Goal: Information Seeking & Learning: Learn about a topic

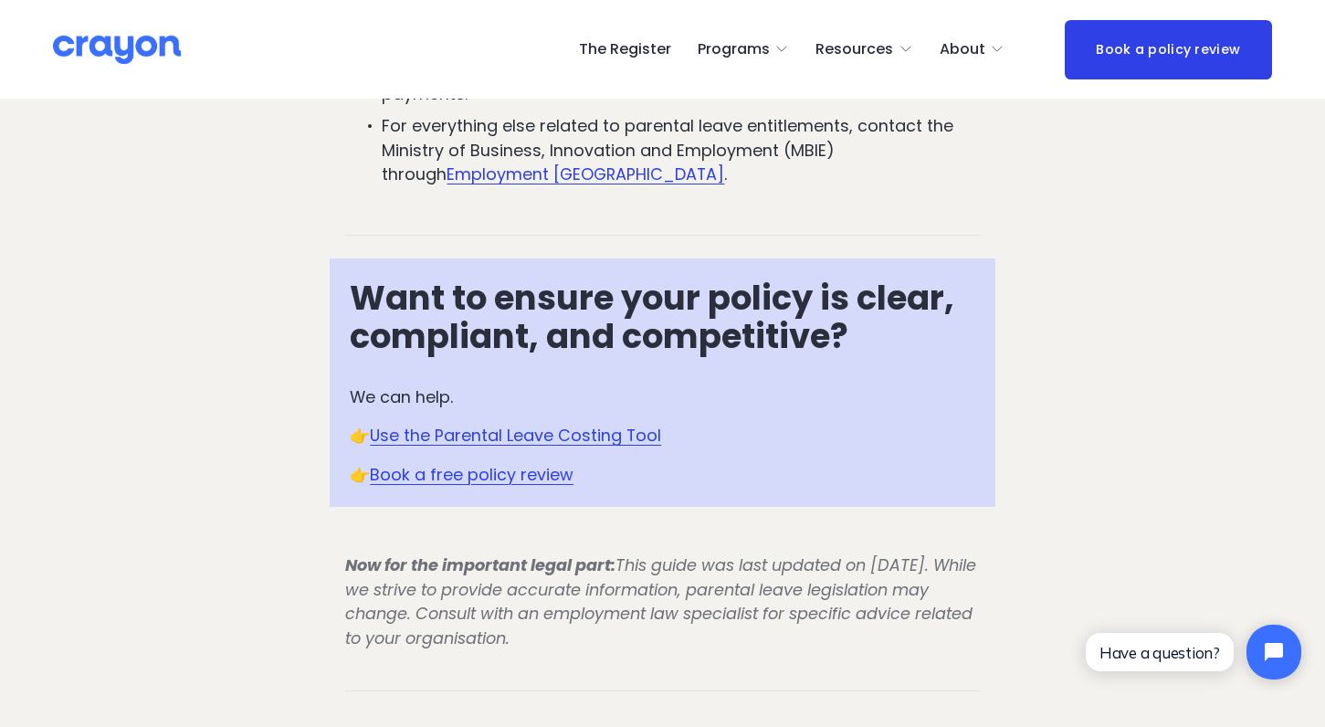
scroll to position [8779, 0]
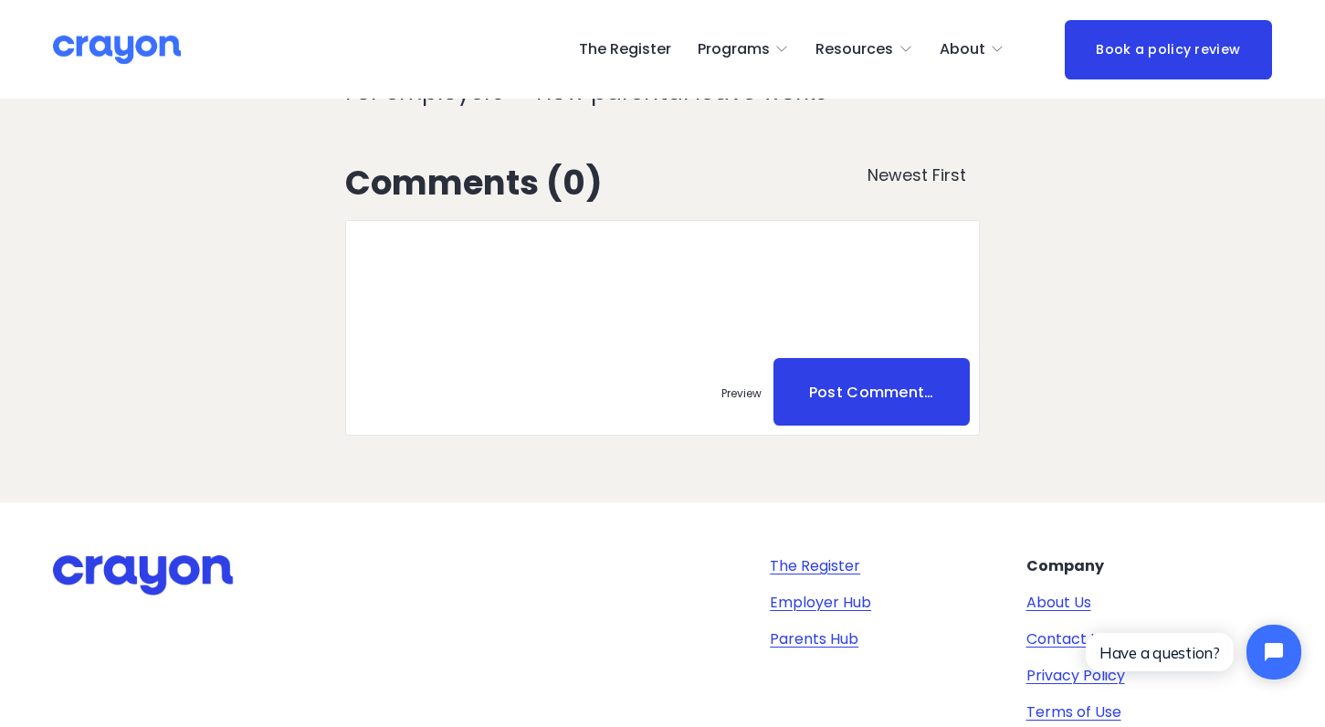
click at [116, 45] on img at bounding box center [117, 50] width 128 height 32
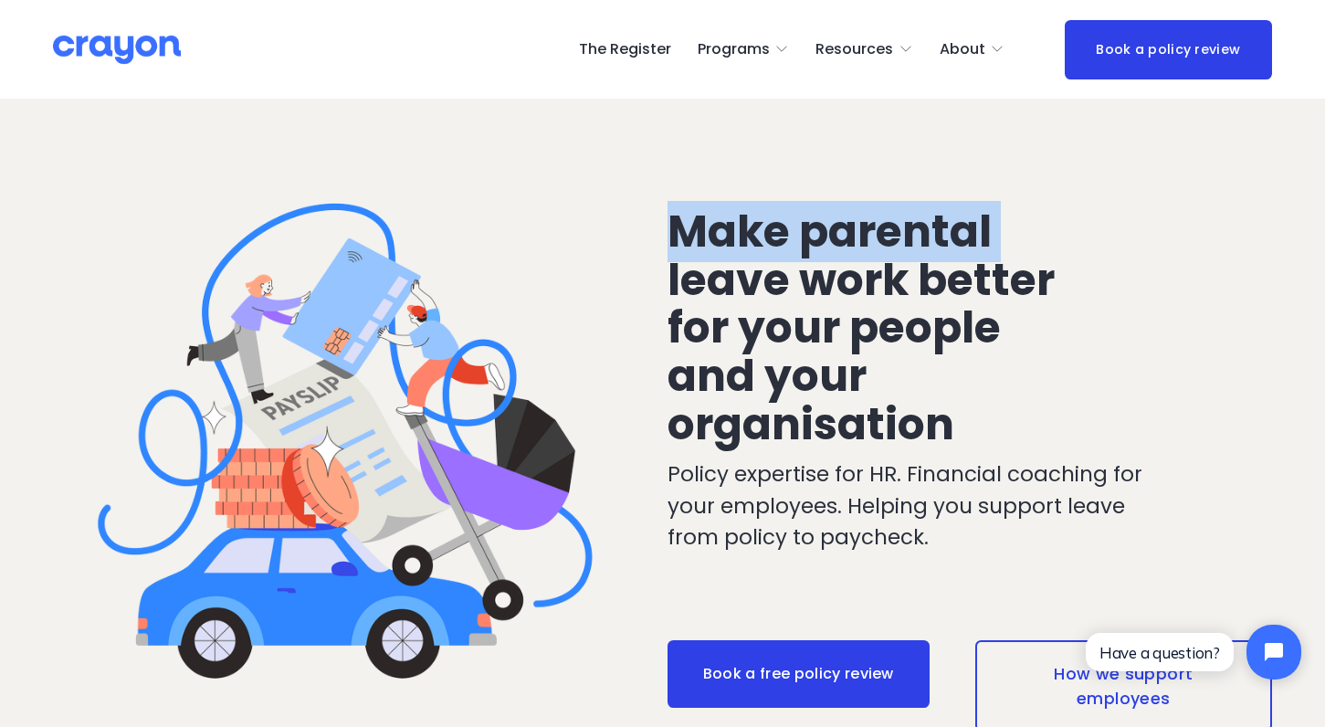
drag, startPoint x: 1324, startPoint y: 97, endPoint x: 1334, endPoint y: 142, distance: 45.9
drag, startPoint x: 1334, startPoint y: 142, endPoint x: 1252, endPoint y: 134, distance: 81.6
click at [1240, 138] on div "Make parental leave work better for your people and your organisation Policy ex…" at bounding box center [662, 474] width 1325 height 748
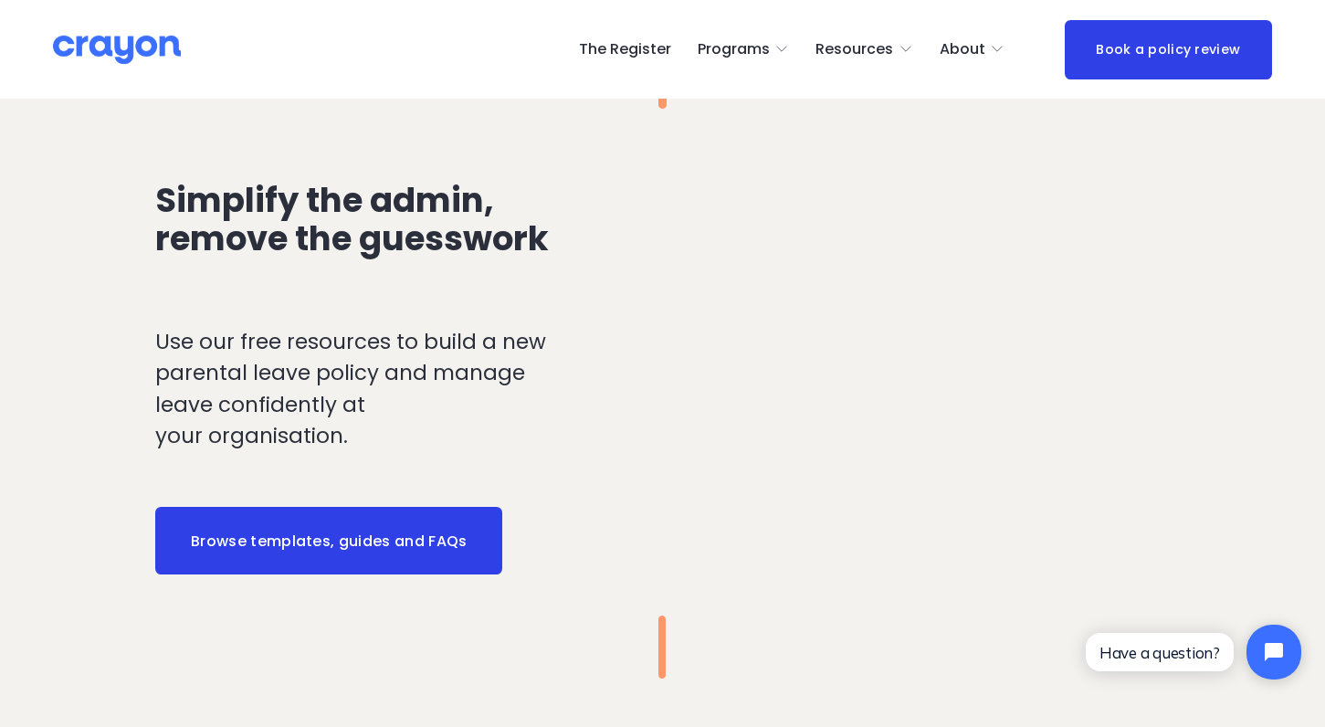
scroll to position [1803, 0]
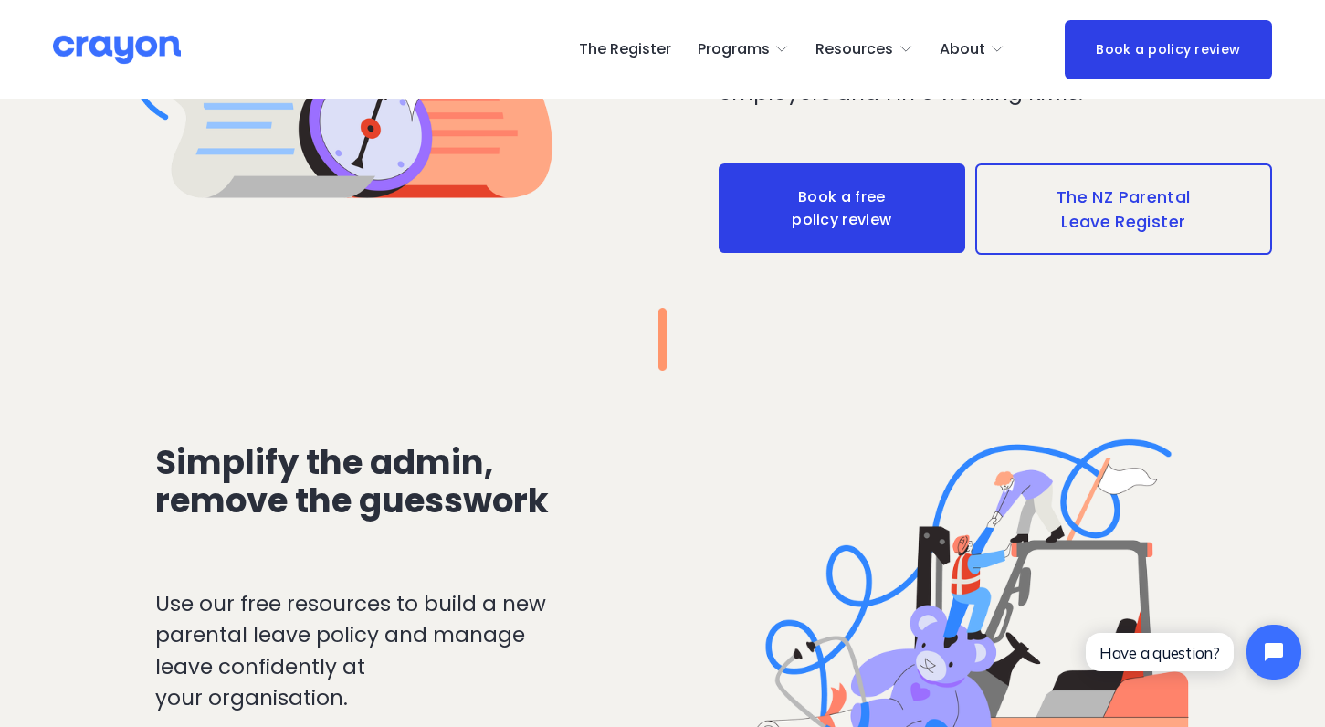
click at [659, 44] on link "The Register" at bounding box center [625, 49] width 92 height 29
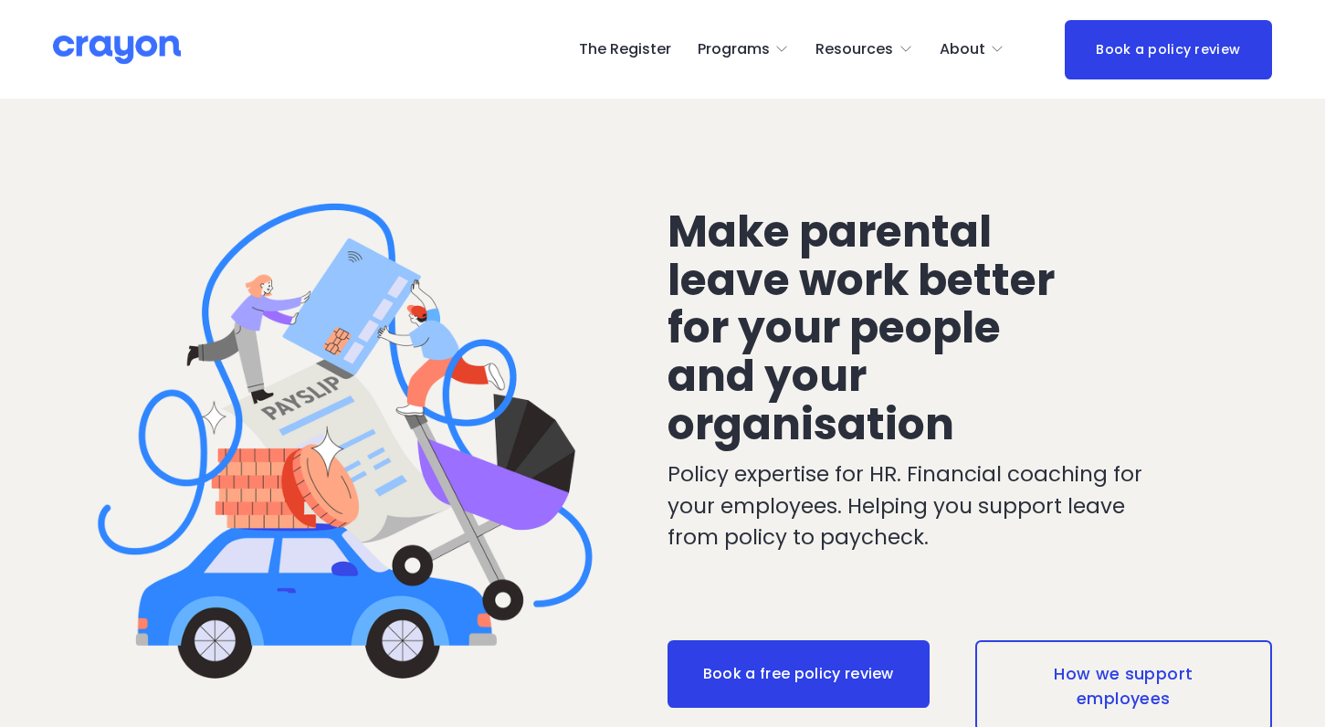
scroll to position [1810, 0]
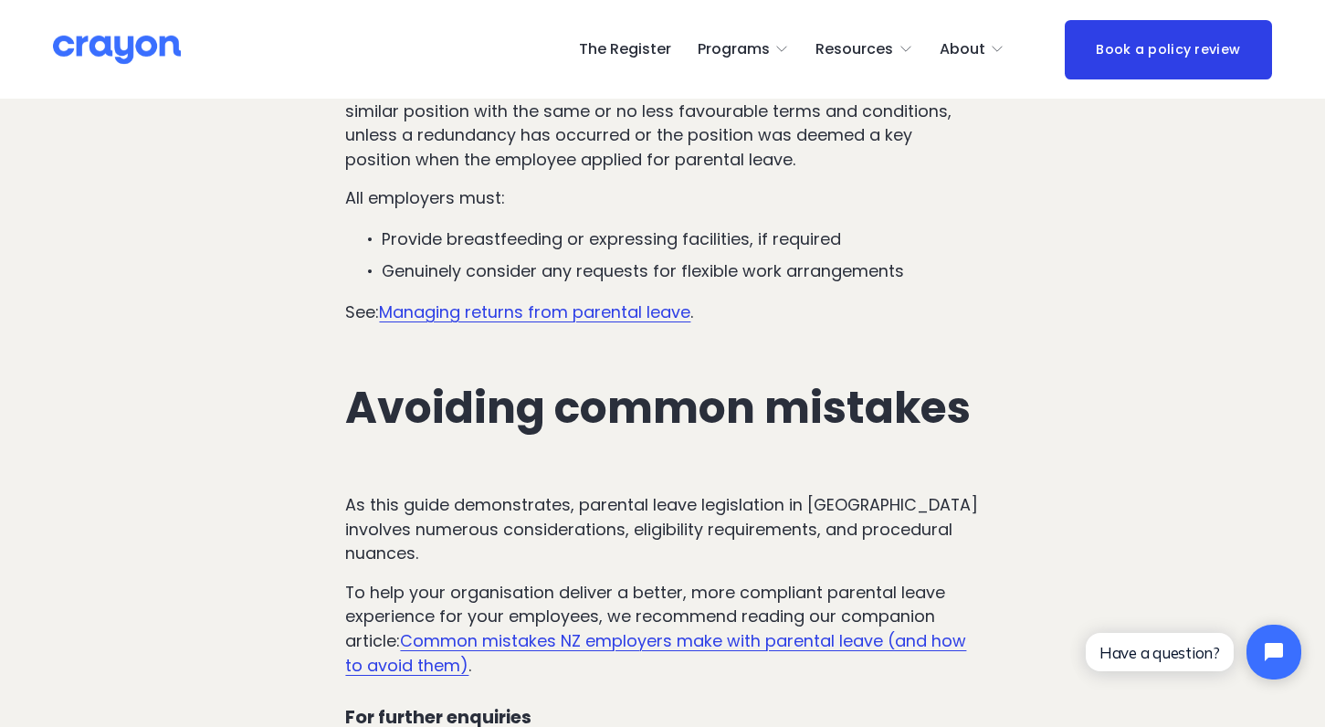
scroll to position [6678, 0]
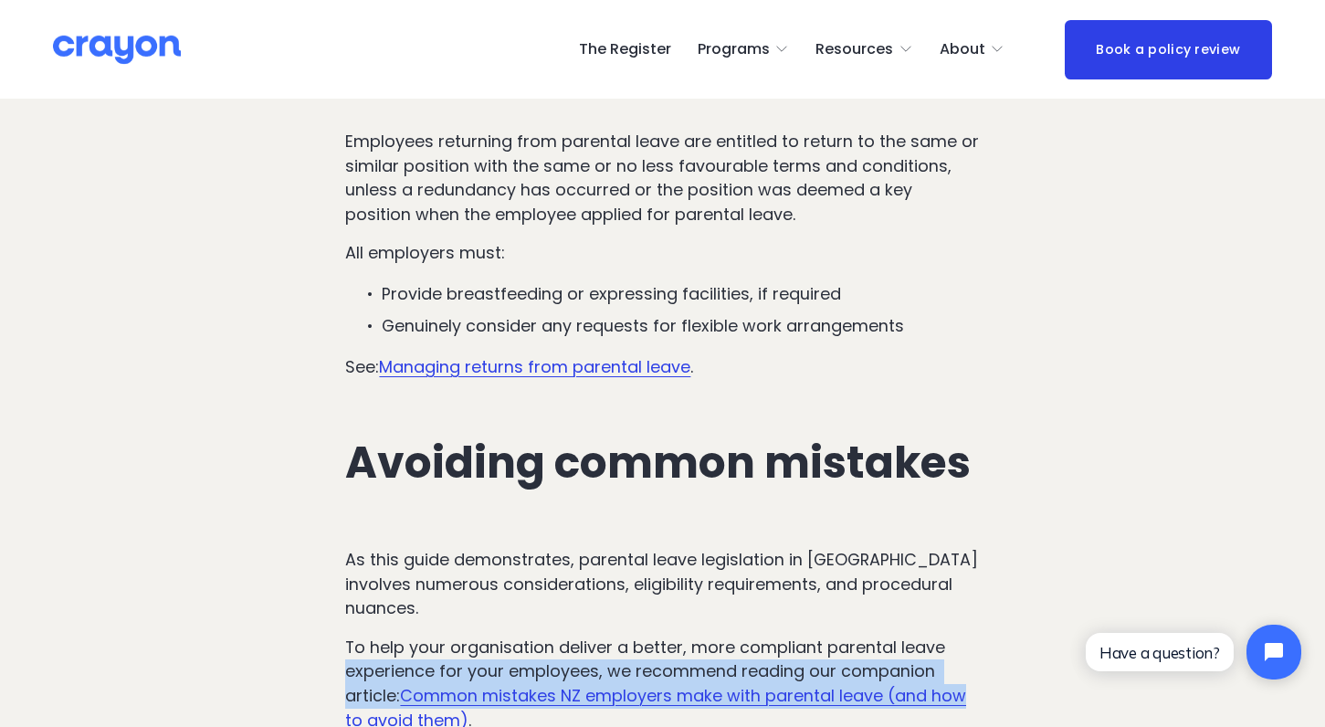
drag, startPoint x: 1325, startPoint y: 575, endPoint x: 1286, endPoint y: 527, distance: 62.3
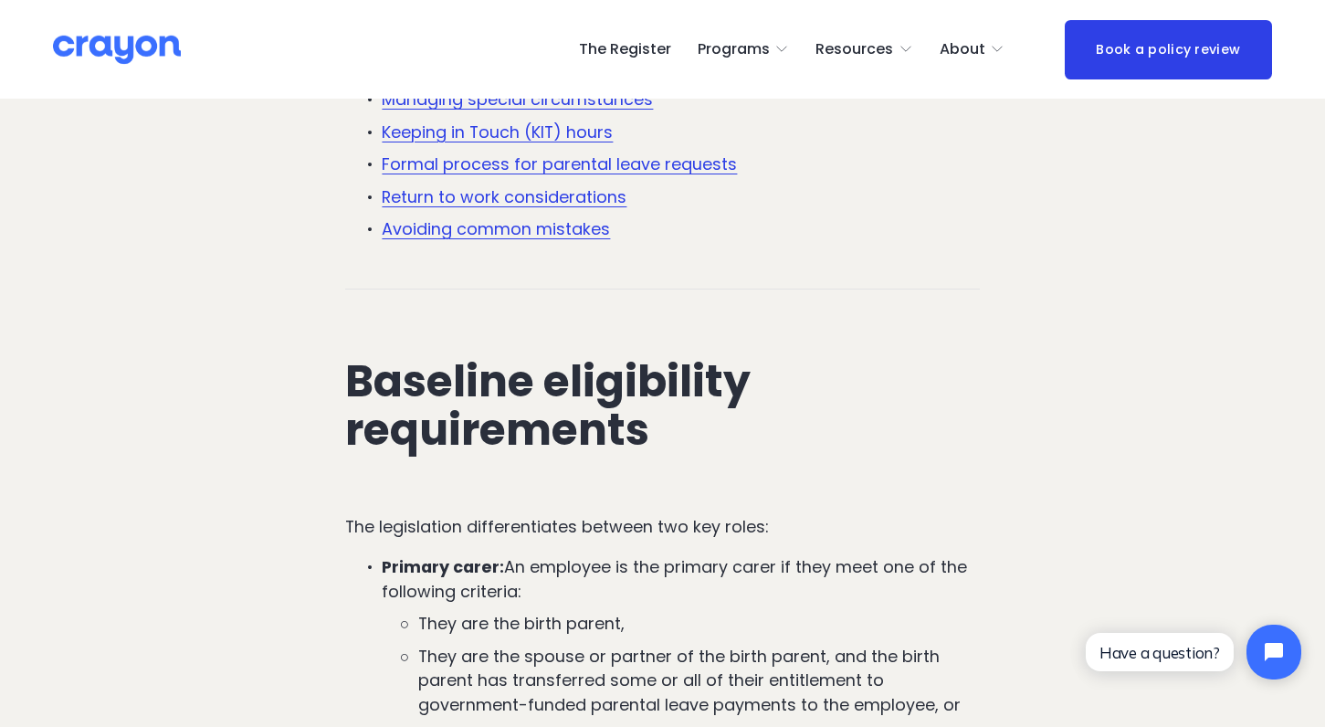
scroll to position [913, 0]
